Goal: Task Accomplishment & Management: Manage account settings

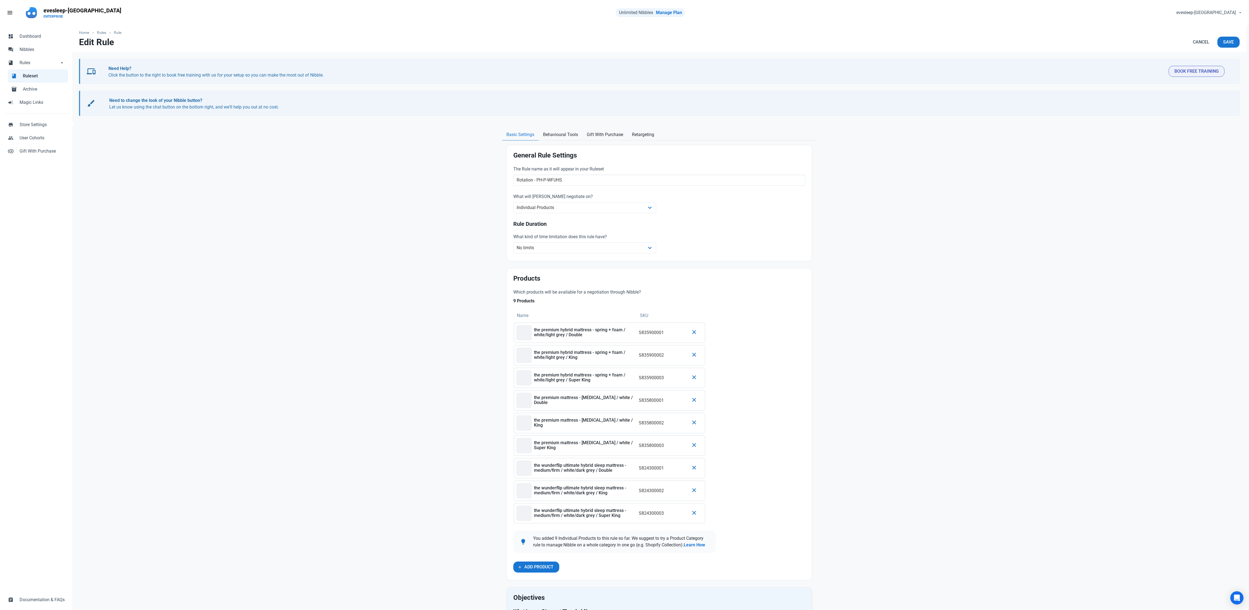
select select "product"
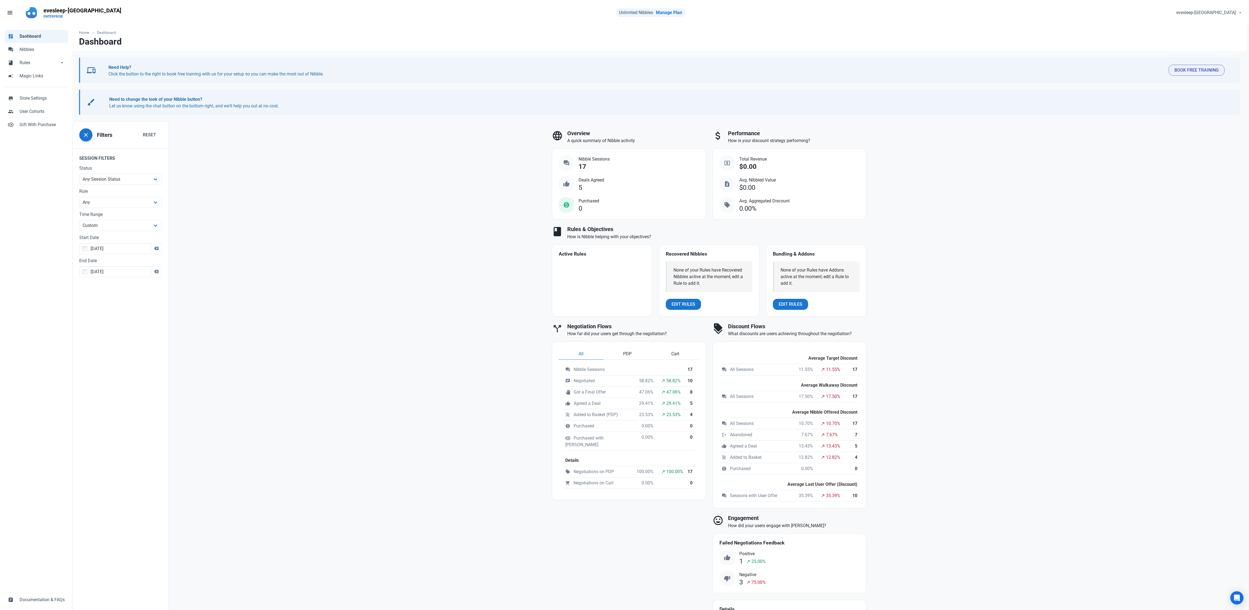
select select "custom"
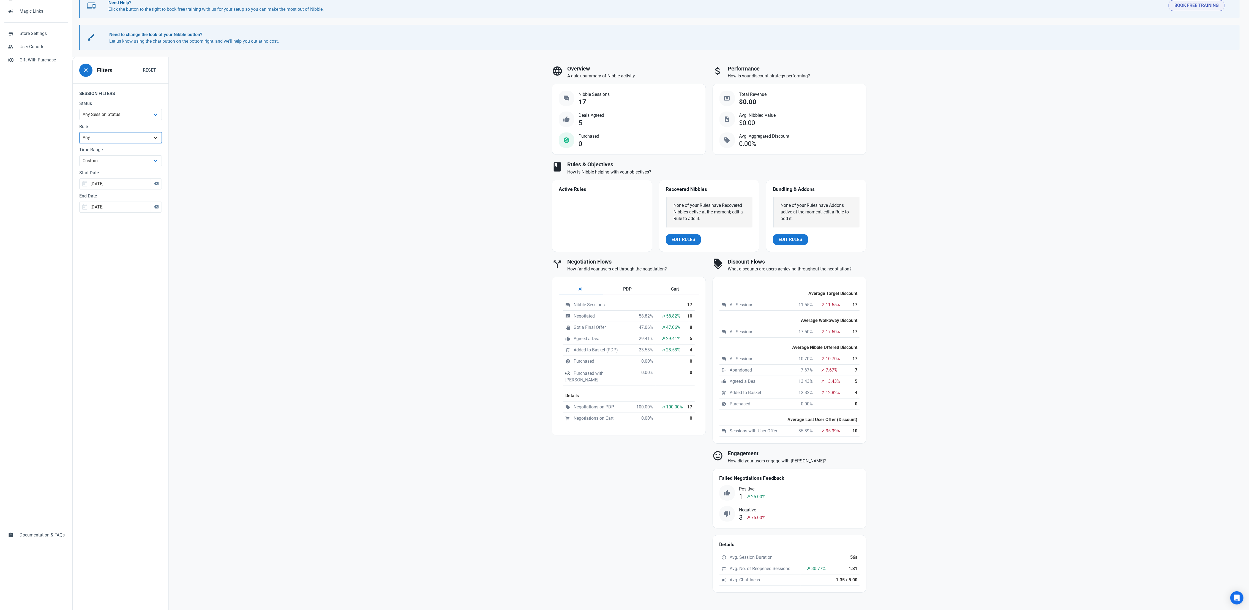
click at [113, 134] on select "Any 3x Refurbished Mattresses Default Rule - All Products Eve Original Collecti…" at bounding box center [120, 137] width 83 height 11
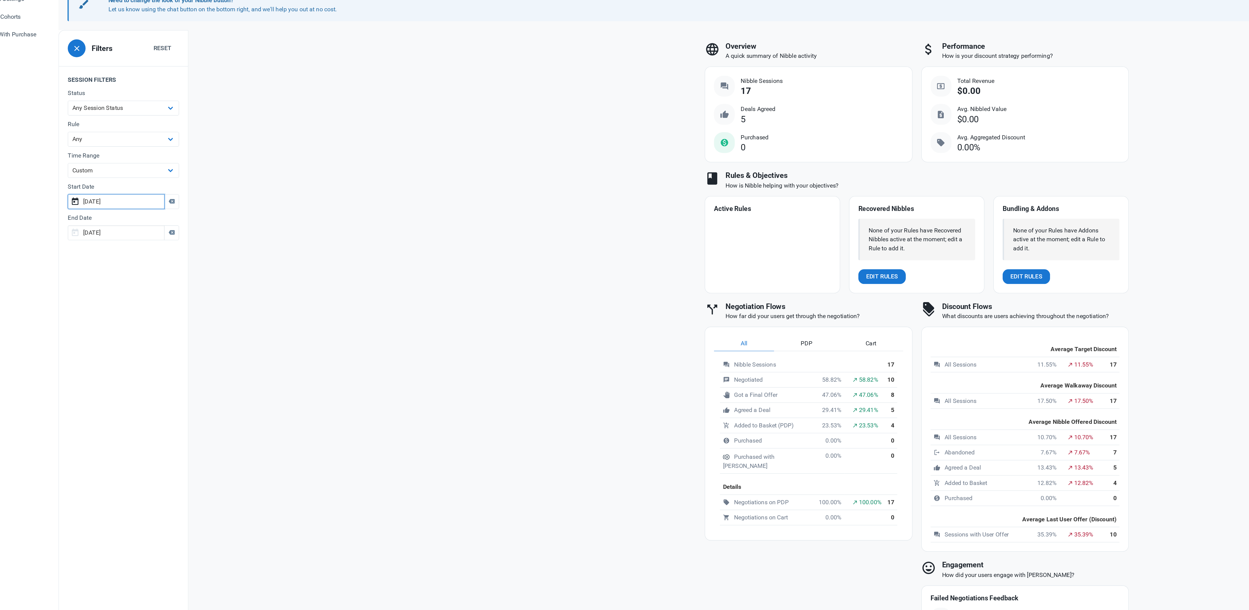
click at [111, 187] on input "[DATE]" at bounding box center [115, 183] width 72 height 11
click at [122, 269] on span "27" at bounding box center [122, 269] width 4 height 4
click at [118, 208] on input "2025-08-28" at bounding box center [115, 207] width 72 height 11
click at [131, 293] on span "28" at bounding box center [133, 292] width 4 height 4
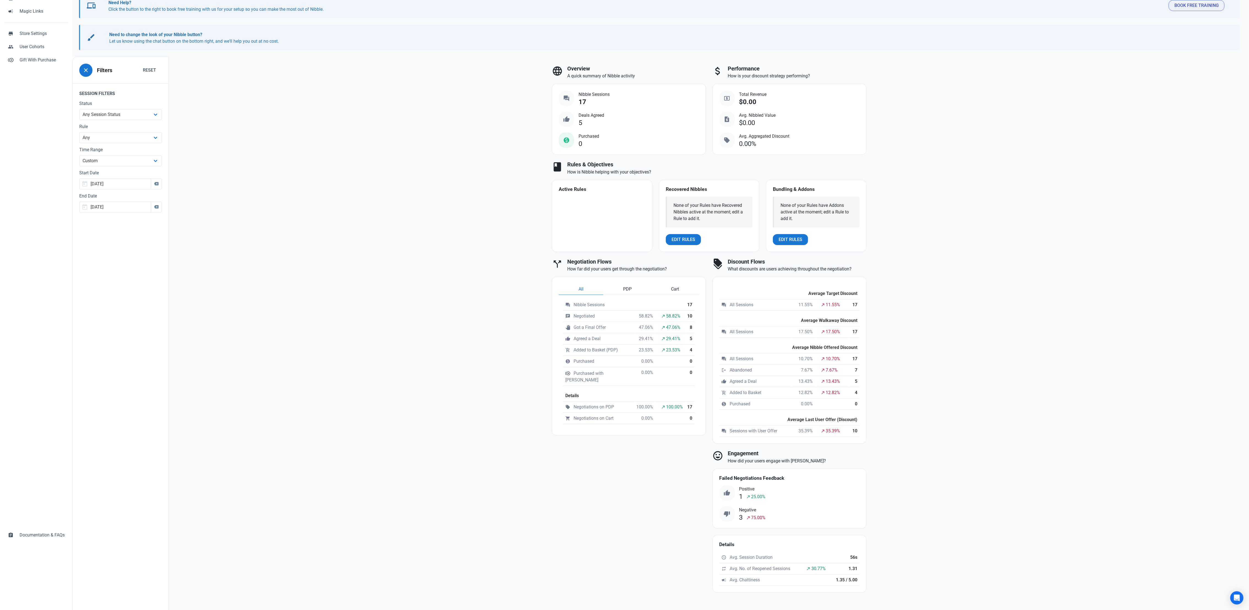
scroll to position [0, 0]
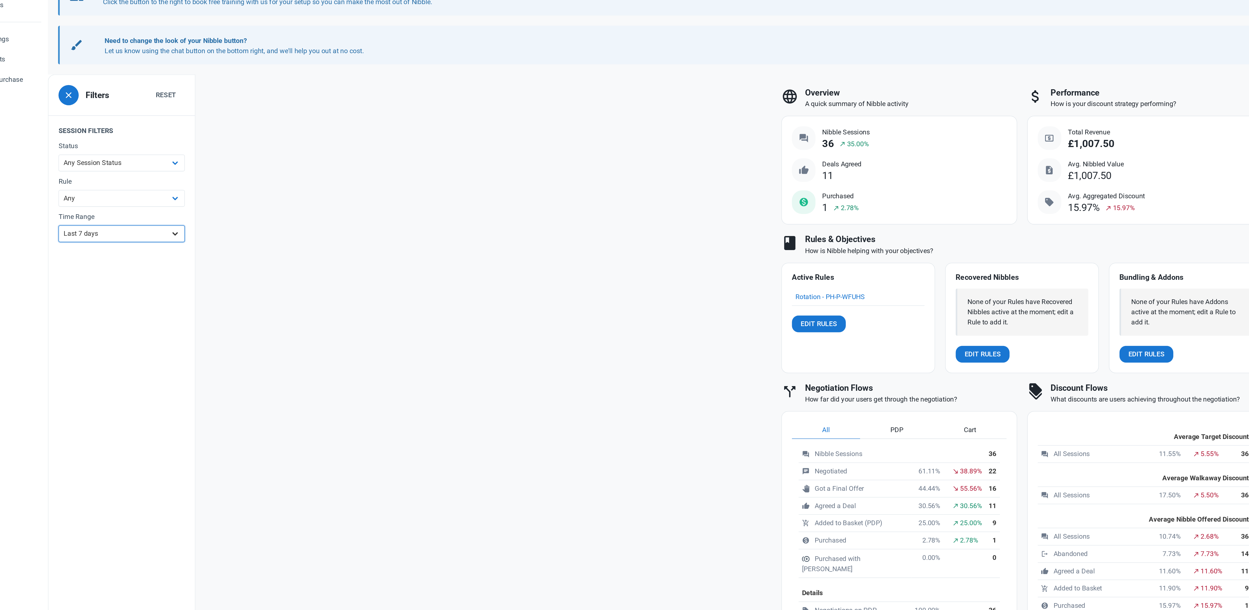
click at [109, 228] on select "All Time Last day Last 7 days Last 30 days Last 90 days Last 180 days Last 365 …" at bounding box center [120, 225] width 83 height 11
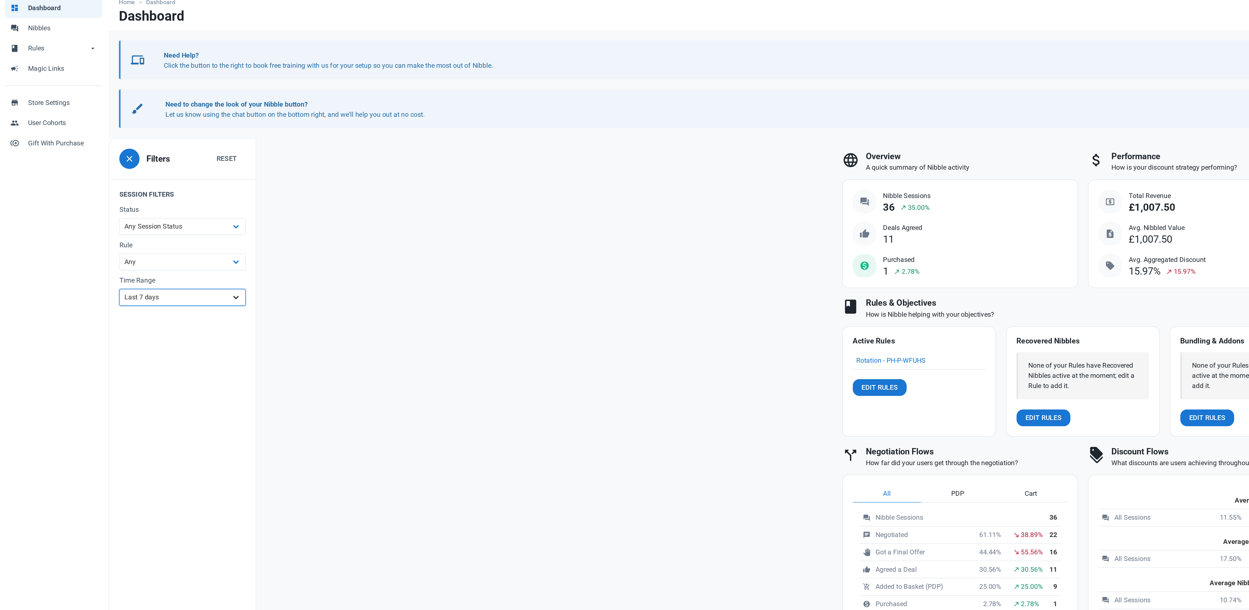
click at [92, 227] on select "All Time Last day Last 7 days Last 30 days Last 90 days Last 180 days Last 365 …" at bounding box center [120, 225] width 83 height 11
select select "custom"
click at [113, 250] on input "[DATE]" at bounding box center [115, 248] width 72 height 11
click at [124, 336] on span "27" at bounding box center [122, 334] width 4 height 4
type input "[DATE]"
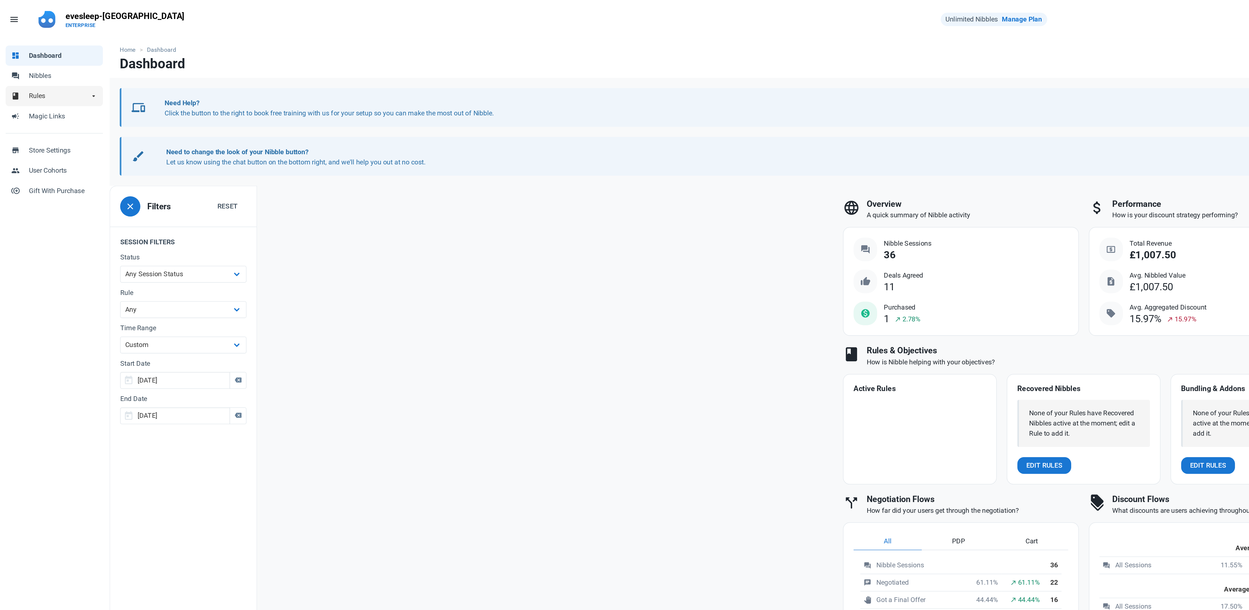
click at [28, 58] on link "book Rules arrow_drop_down" at bounding box center [36, 62] width 64 height 13
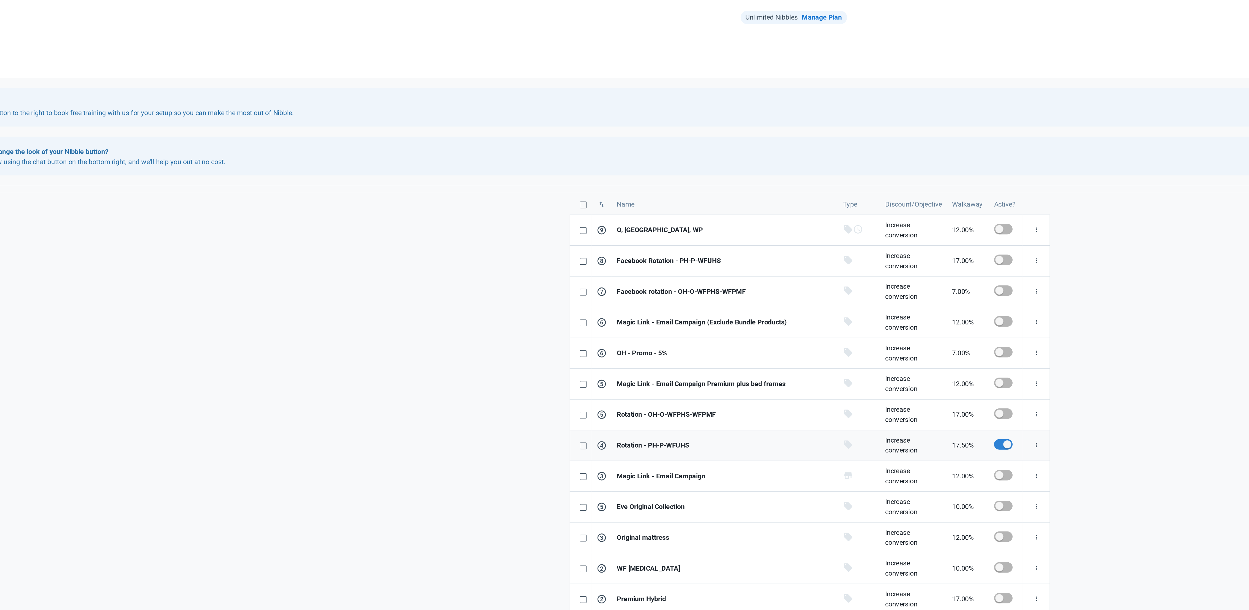
click at [786, 295] on span at bounding box center [788, 291] width 12 height 7
click at [785, 293] on input "checkbox" at bounding box center [784, 292] width 4 height 4
checkbox input "false"
